Goal: Task Accomplishment & Management: Use online tool/utility

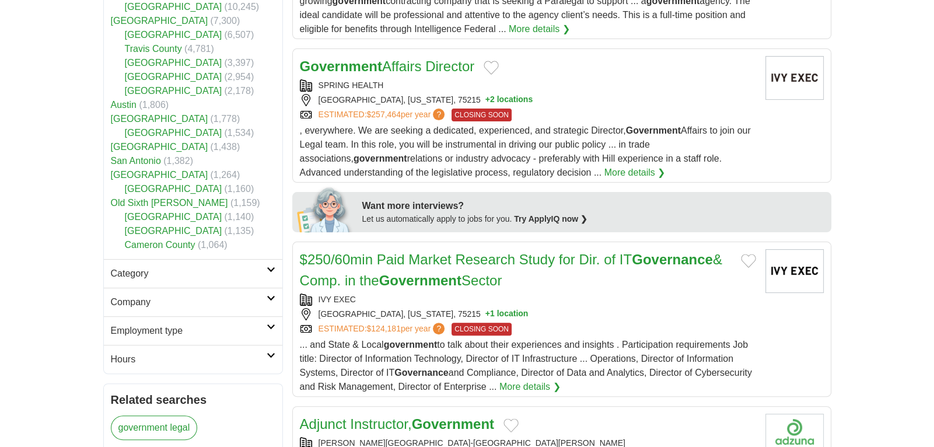
scroll to position [391, 0]
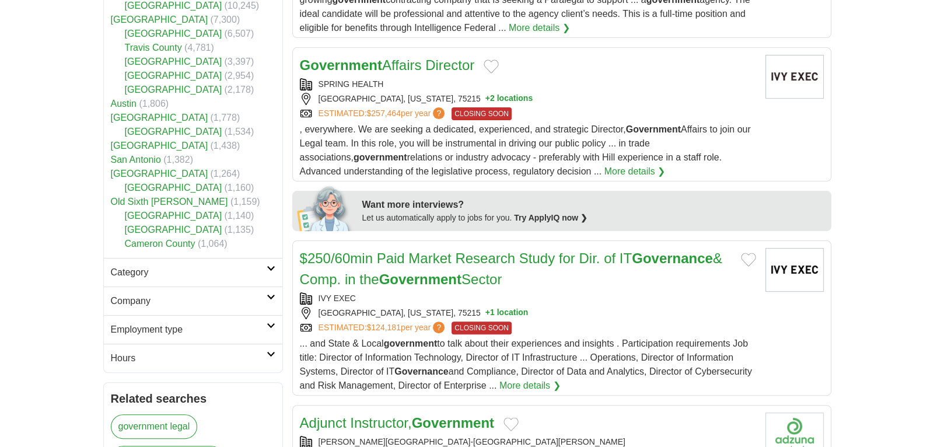
click at [156, 11] on link "[GEOGRAPHIC_DATA]" at bounding box center [173, 6] width 97 height 10
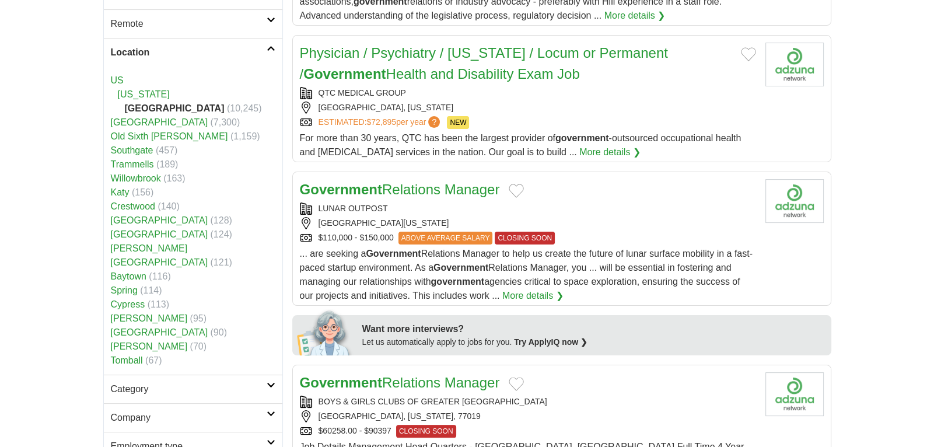
scroll to position [288, 0]
click at [140, 100] on link "[US_STATE]" at bounding box center [144, 95] width 52 height 10
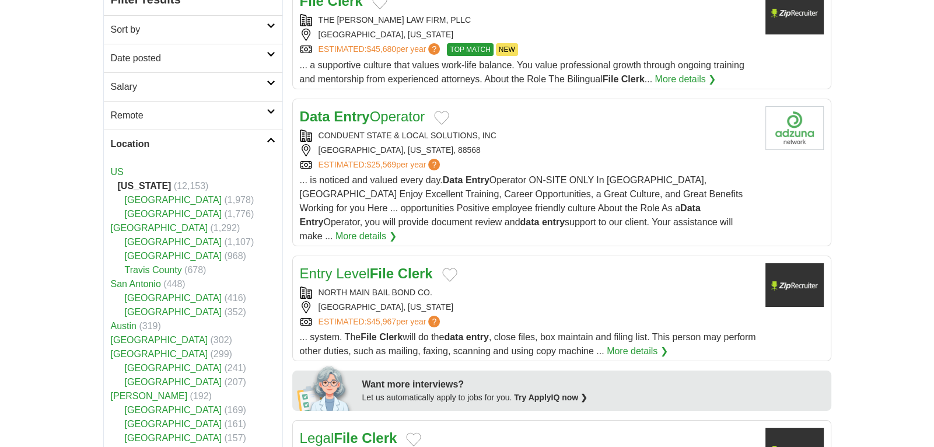
scroll to position [196, 0]
click at [134, 152] on h2 "Location" at bounding box center [189, 145] width 156 height 14
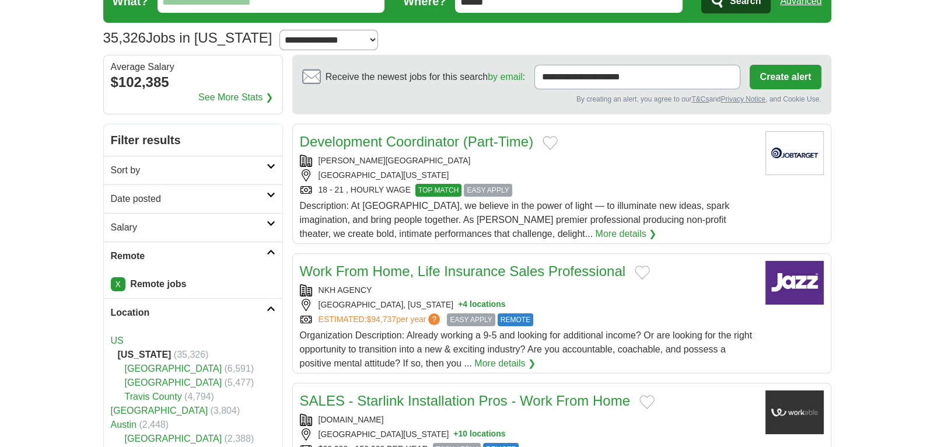
scroll to position [92, 0]
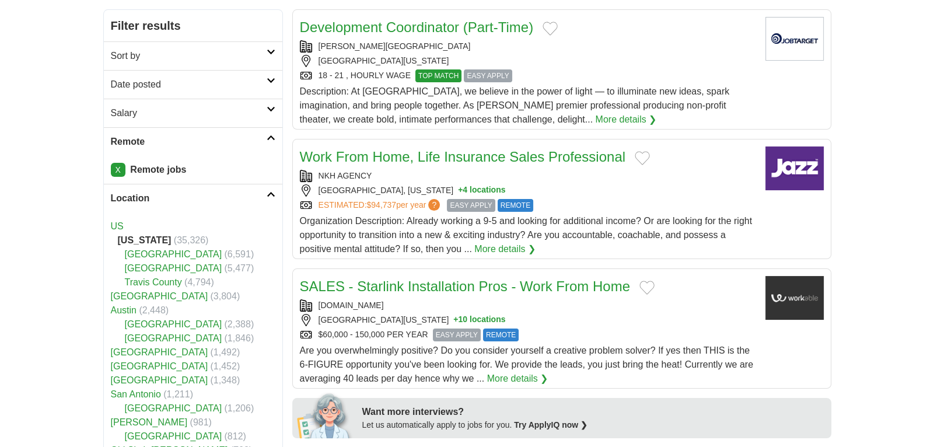
scroll to position [172, 0]
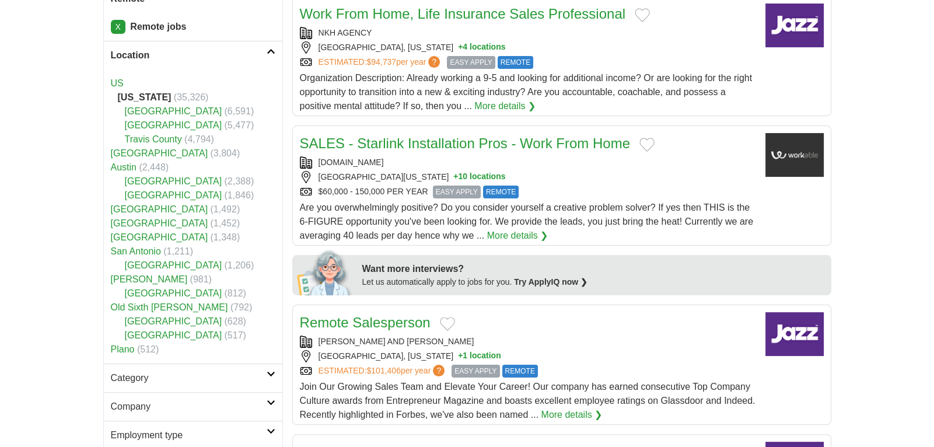
scroll to position [312, 0]
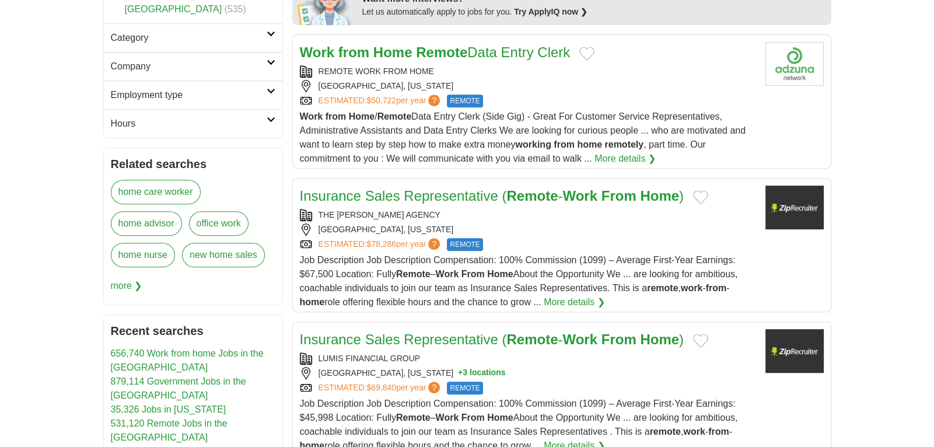
scroll to position [627, 0]
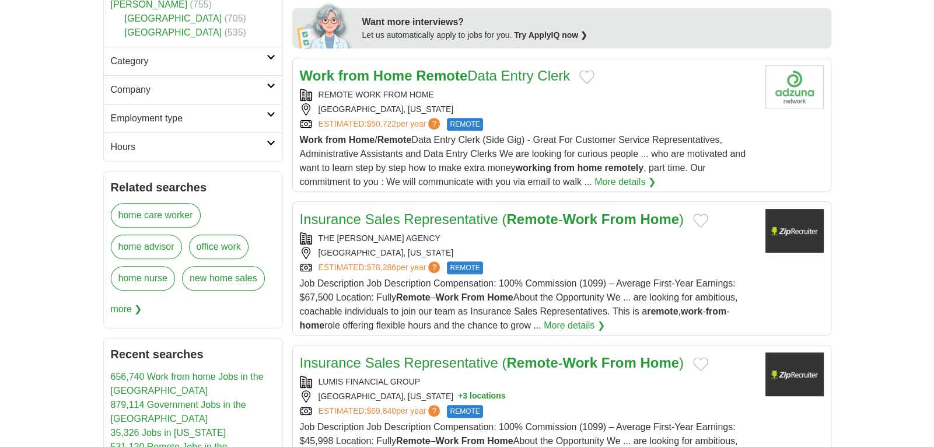
scroll to position [600, 0]
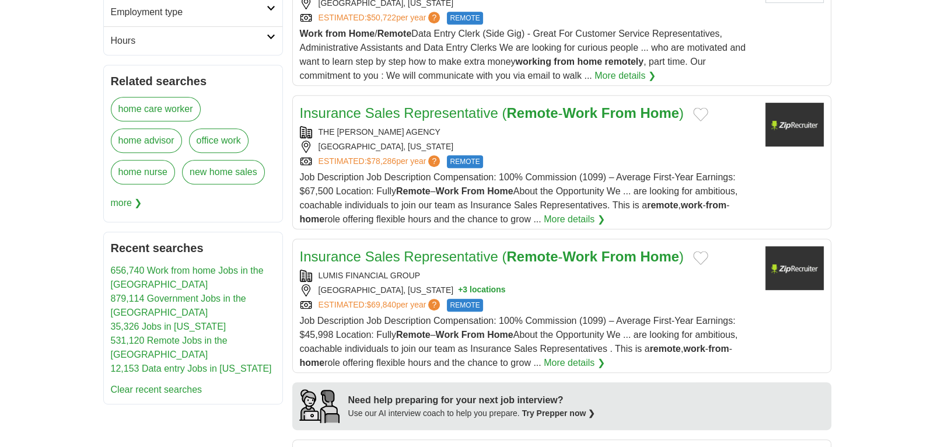
click at [46, 298] on body "tanya41604@hotmail.com MyAdzuna Alerts Favorites Resumes ApplyIQ Preferences Po…" at bounding box center [467, 330] width 934 height 2076
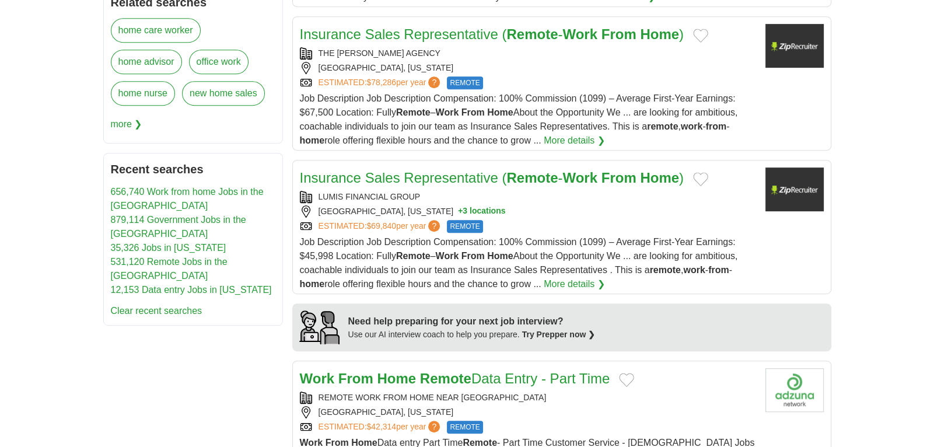
scroll to position [792, 0]
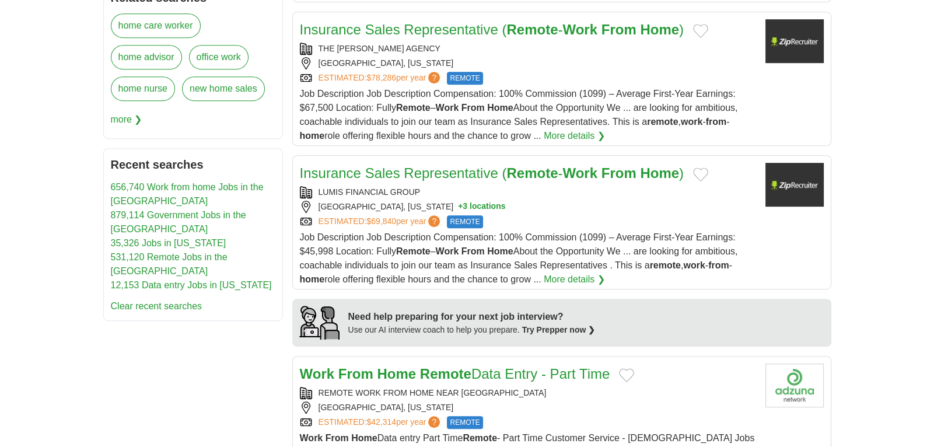
click at [898, 335] on body "tanya41604@hotmail.com MyAdzuna Alerts Favorites Resumes ApplyIQ Preferences Po…" at bounding box center [467, 246] width 934 height 2076
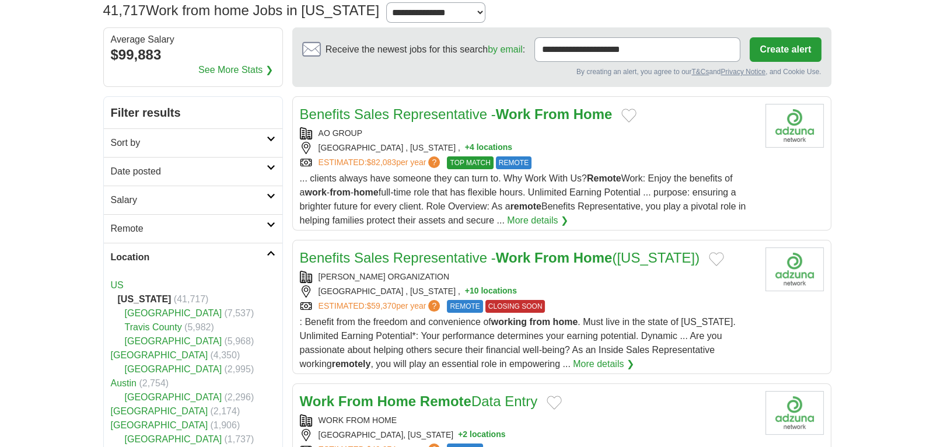
scroll to position [85, 0]
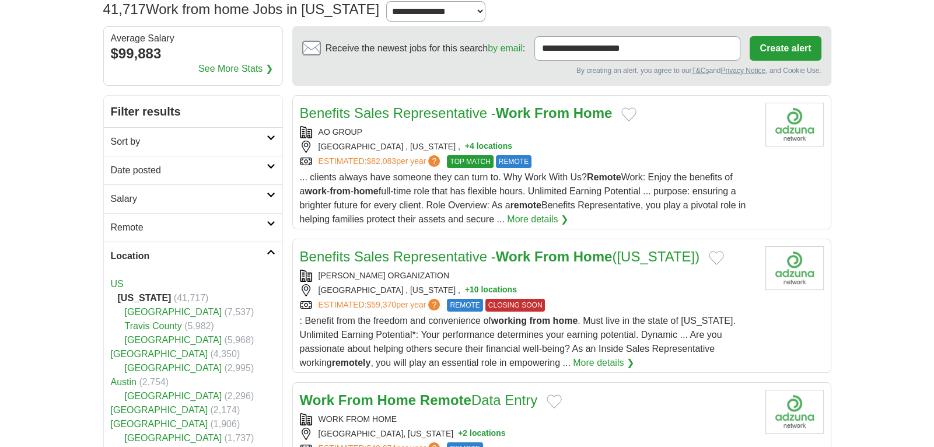
click at [613, 121] on strong "Home" at bounding box center [592, 113] width 39 height 16
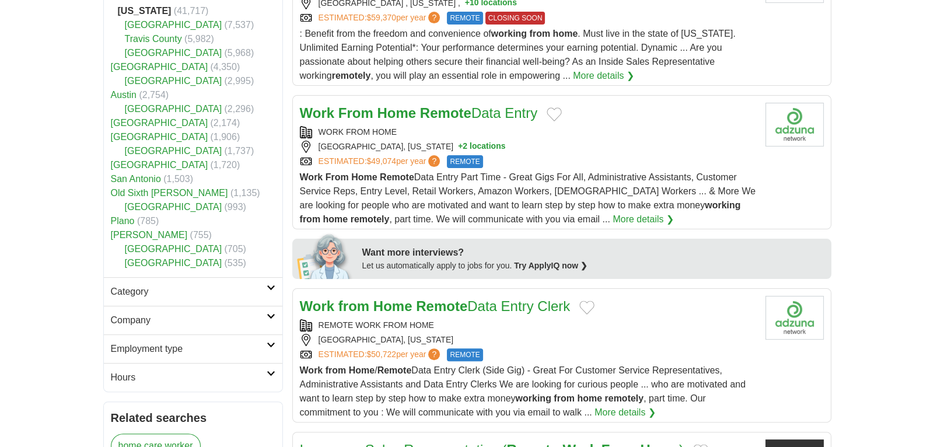
scroll to position [373, 0]
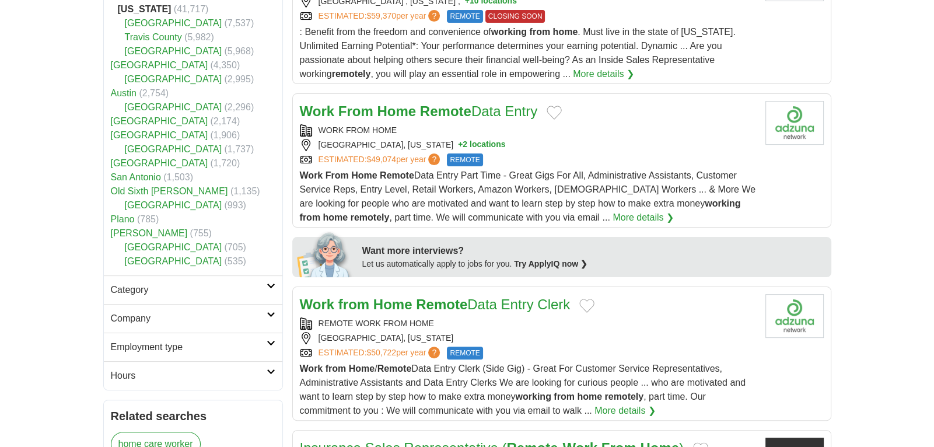
click at [538, 119] on link "Work From Home Remote Data Entry" at bounding box center [419, 111] width 238 height 16
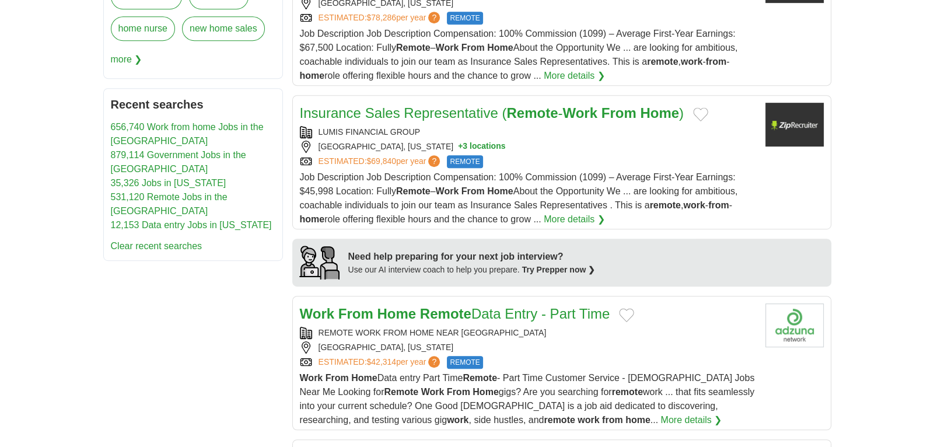
scroll to position [852, 0]
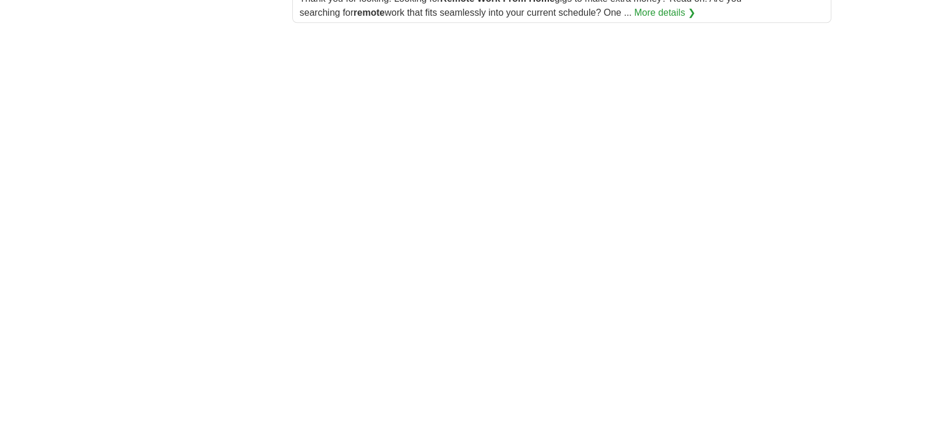
scroll to position [1692, 0]
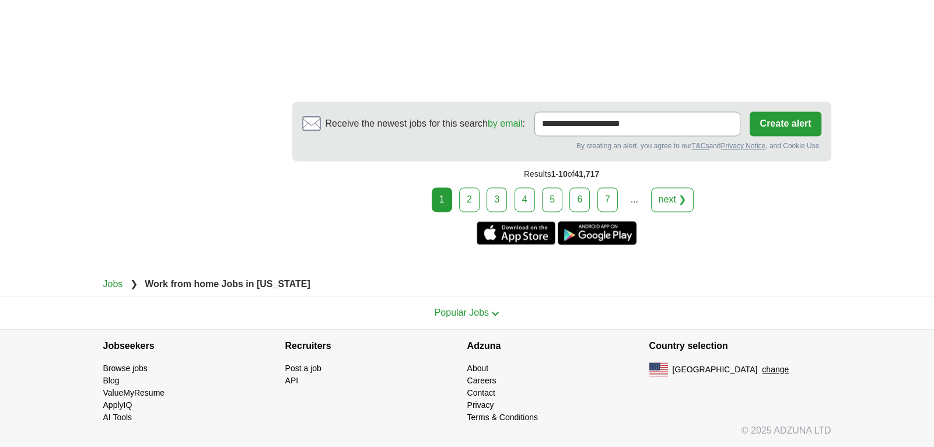
scroll to position [3124, 0]
click at [485, 307] on span "Popular Jobs" at bounding box center [462, 312] width 54 height 10
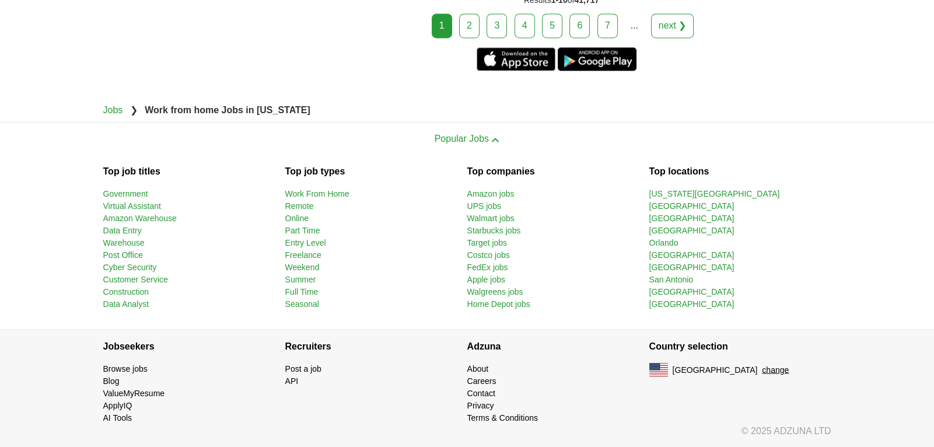
scroll to position [3322, 0]
click at [117, 250] on link "Post Office" at bounding box center [123, 254] width 40 height 9
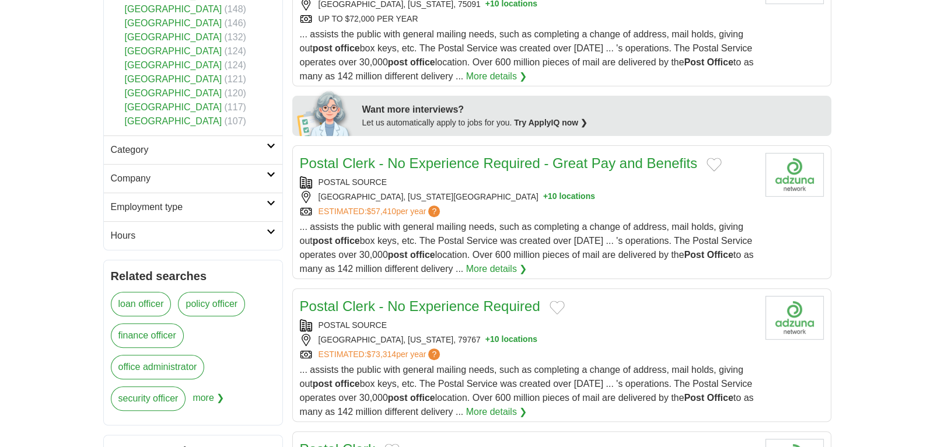
scroll to position [518, 0]
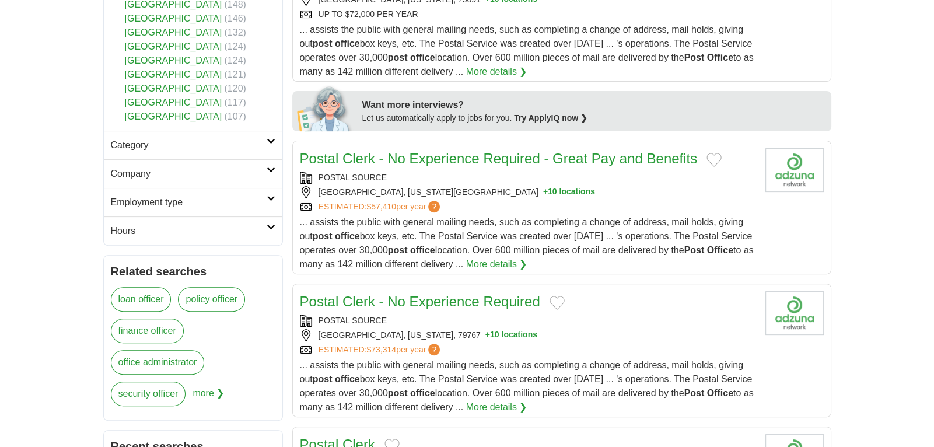
click at [148, 93] on link "[GEOGRAPHIC_DATA]" at bounding box center [173, 88] width 97 height 10
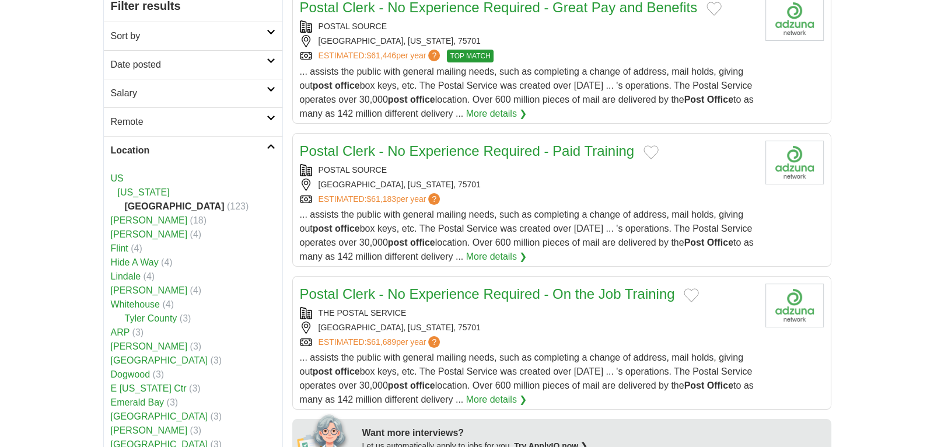
scroll to position [192, 0]
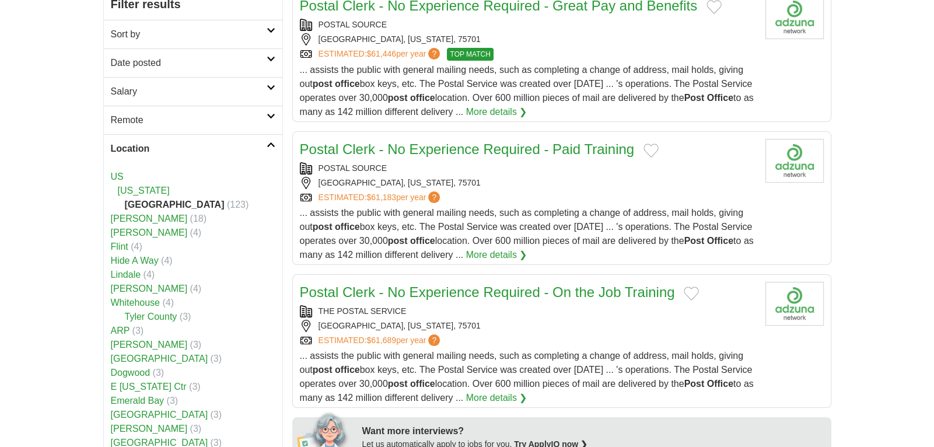
click at [129, 195] on link "[US_STATE]" at bounding box center [144, 191] width 52 height 10
click at [128, 195] on link "[US_STATE]" at bounding box center [144, 191] width 52 height 10
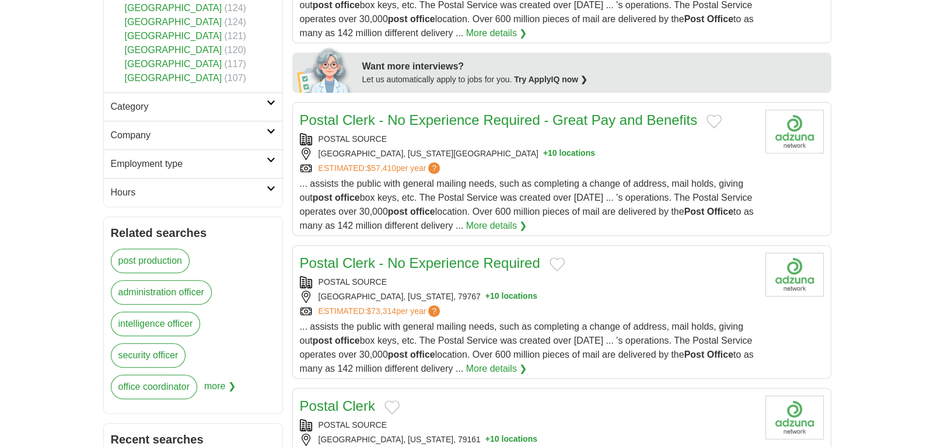
scroll to position [557, 0]
click at [152, 55] on link "[GEOGRAPHIC_DATA]" at bounding box center [173, 50] width 97 height 10
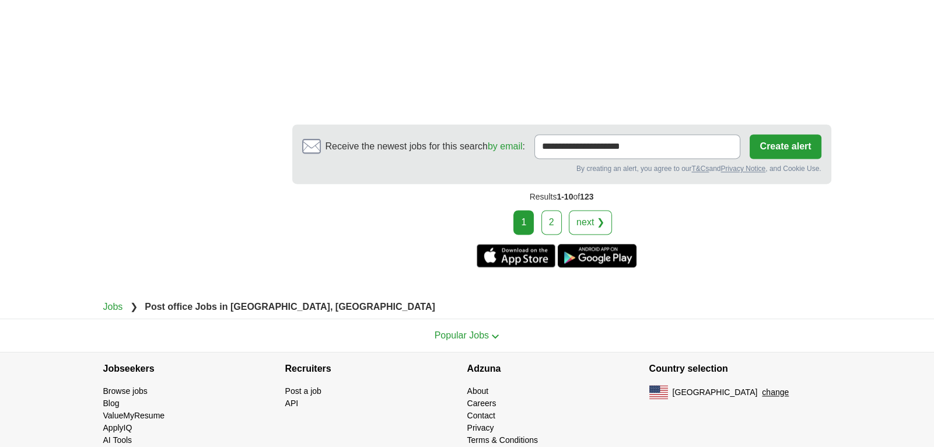
scroll to position [2020, 0]
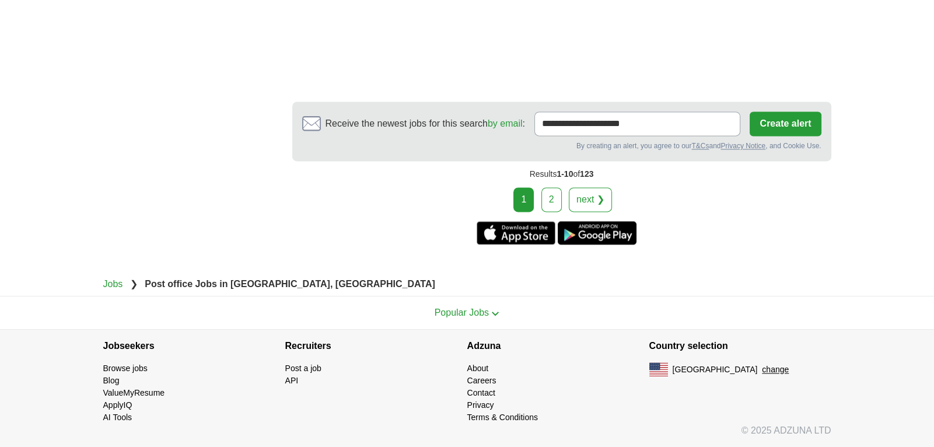
scroll to position [2832, 0]
click at [473, 307] on span "Popular Jobs" at bounding box center [462, 312] width 54 height 10
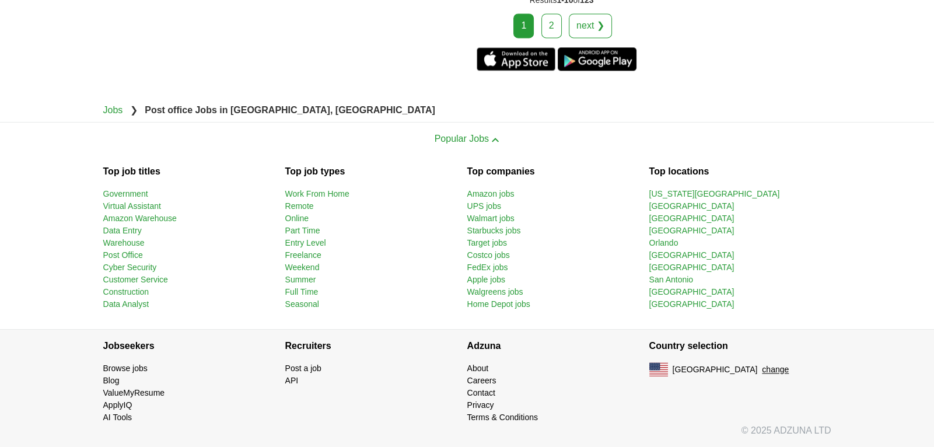
scroll to position [3049, 0]
click at [128, 226] on link "Data Entry" at bounding box center [122, 230] width 39 height 9
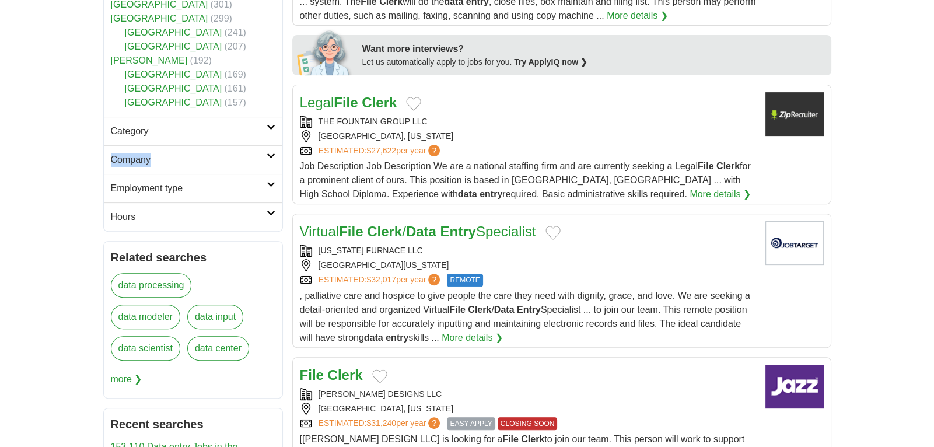
scroll to position [533, 0]
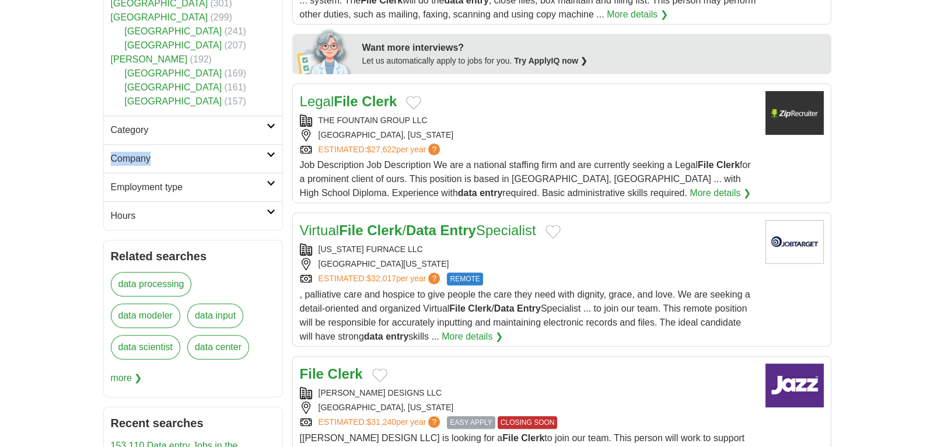
click at [160, 78] on link "[GEOGRAPHIC_DATA]" at bounding box center [173, 73] width 97 height 10
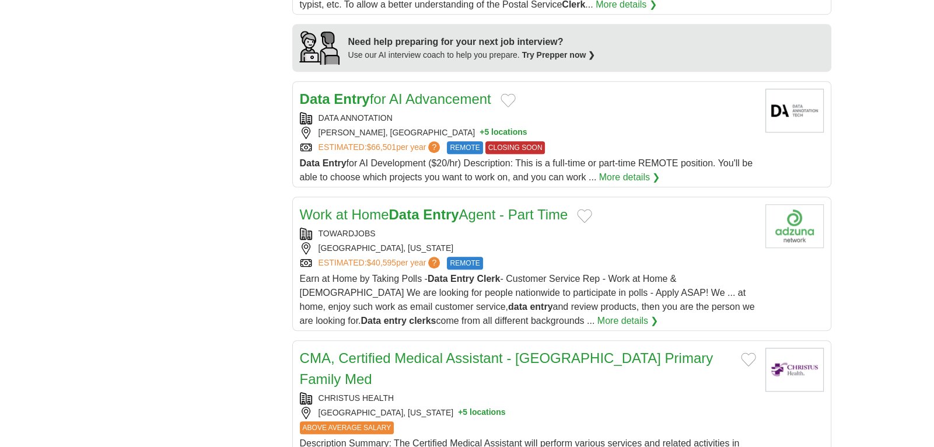
scroll to position [1109, 0]
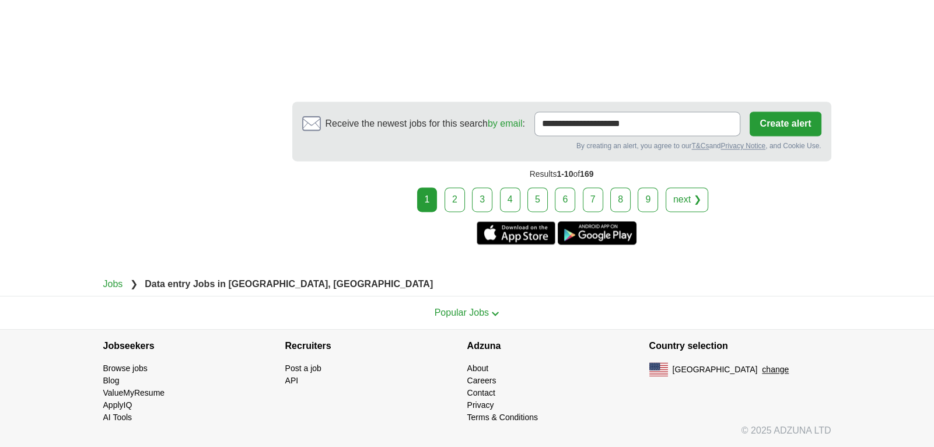
scroll to position [3016, 0]
click at [473, 307] on span "Popular Jobs" at bounding box center [462, 312] width 54 height 10
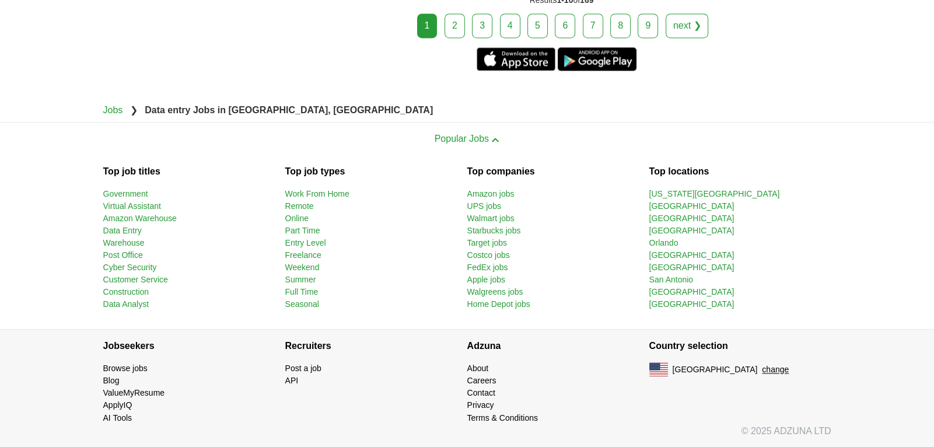
scroll to position [3209, 0]
click at [121, 275] on link "Customer Service" at bounding box center [135, 279] width 65 height 9
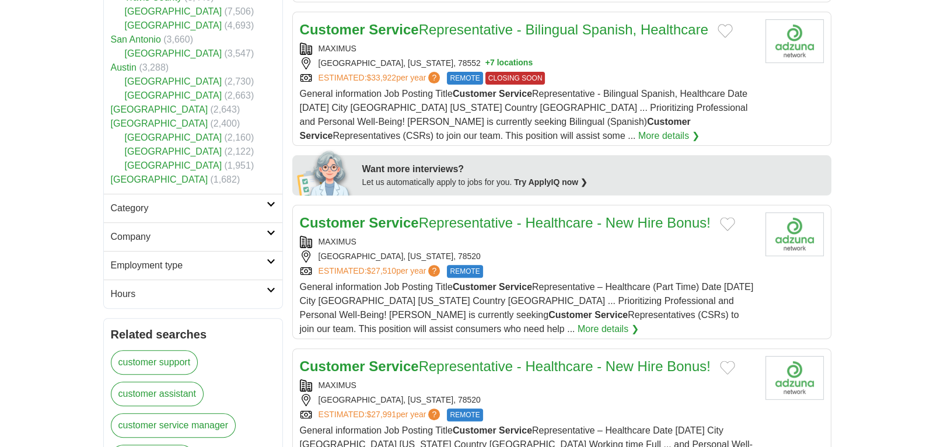
scroll to position [454, 0]
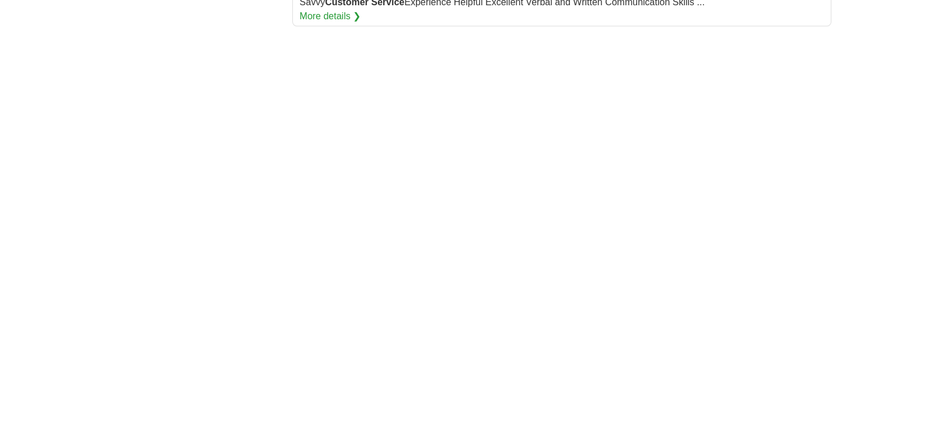
scroll to position [1757, 0]
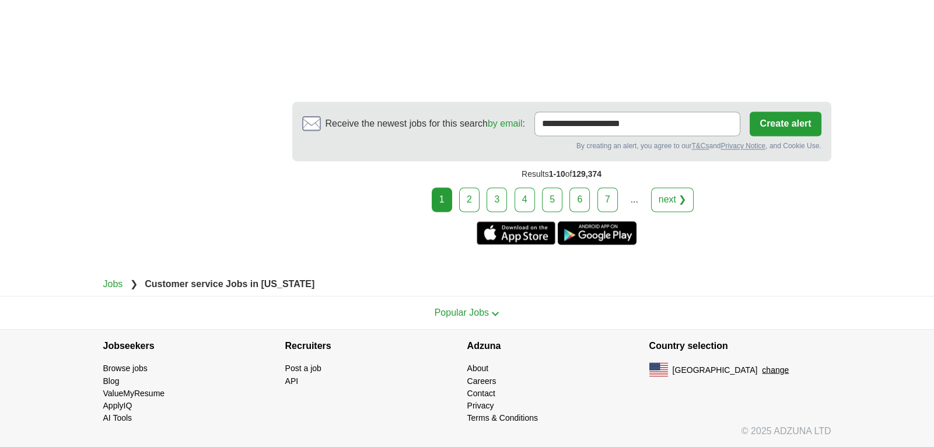
scroll to position [3153, 0]
click at [474, 317] on span "Popular Jobs" at bounding box center [462, 312] width 54 height 10
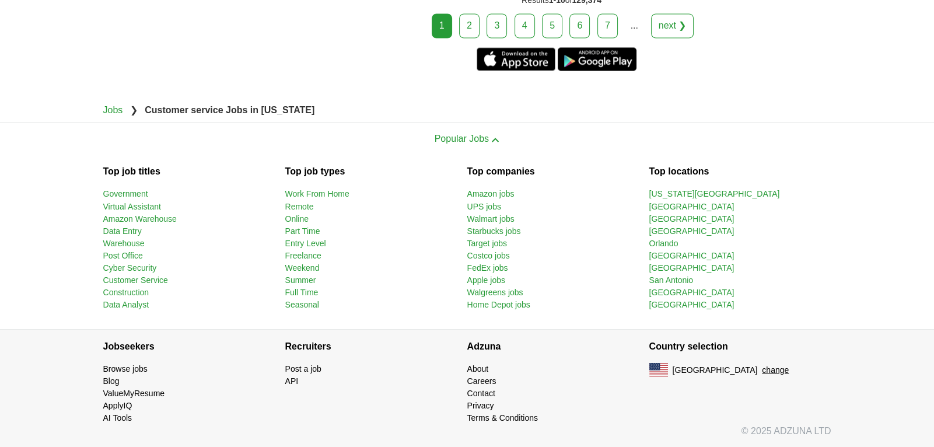
click at [45, 309] on section "Popular Jobs Top job titles Government Virtual Assistant Amazon Warehouse Data …" at bounding box center [467, 225] width 934 height 207
click at [300, 296] on link "Full Time" at bounding box center [301, 291] width 33 height 9
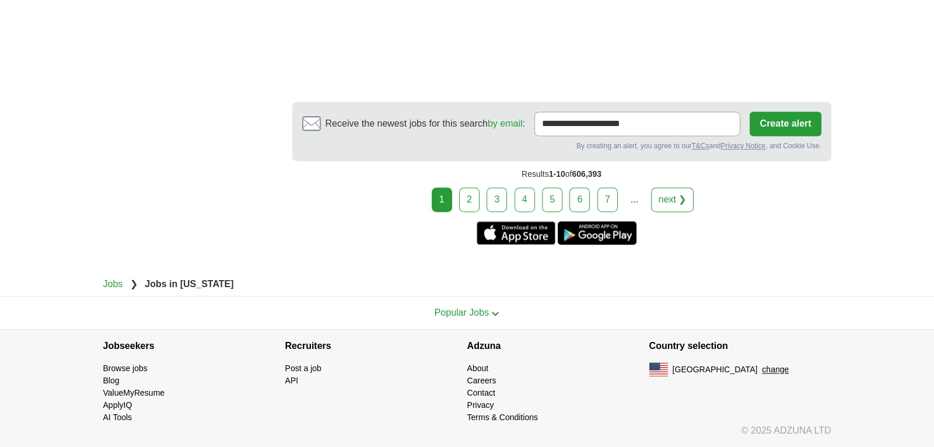
scroll to position [2929, 0]
click at [456, 317] on span "Popular Jobs" at bounding box center [462, 312] width 54 height 10
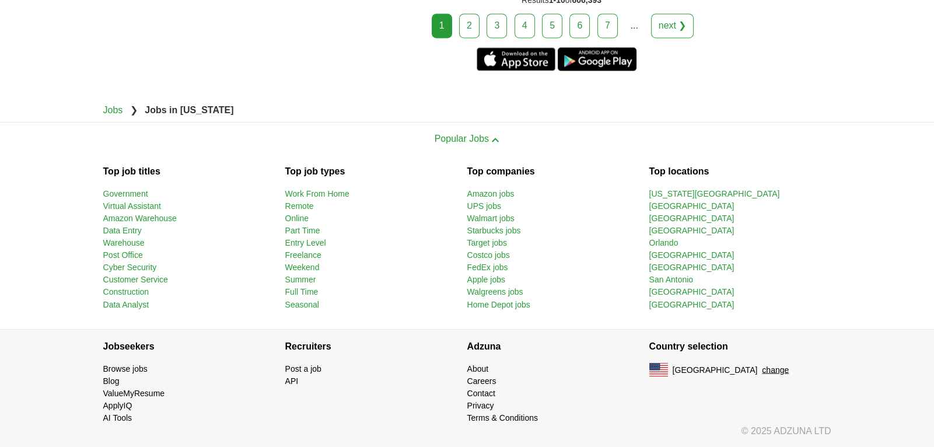
scroll to position [3185, 0]
click at [506, 214] on link "Walmart jobs" at bounding box center [490, 218] width 47 height 9
